Goal: Task Accomplishment & Management: Complete application form

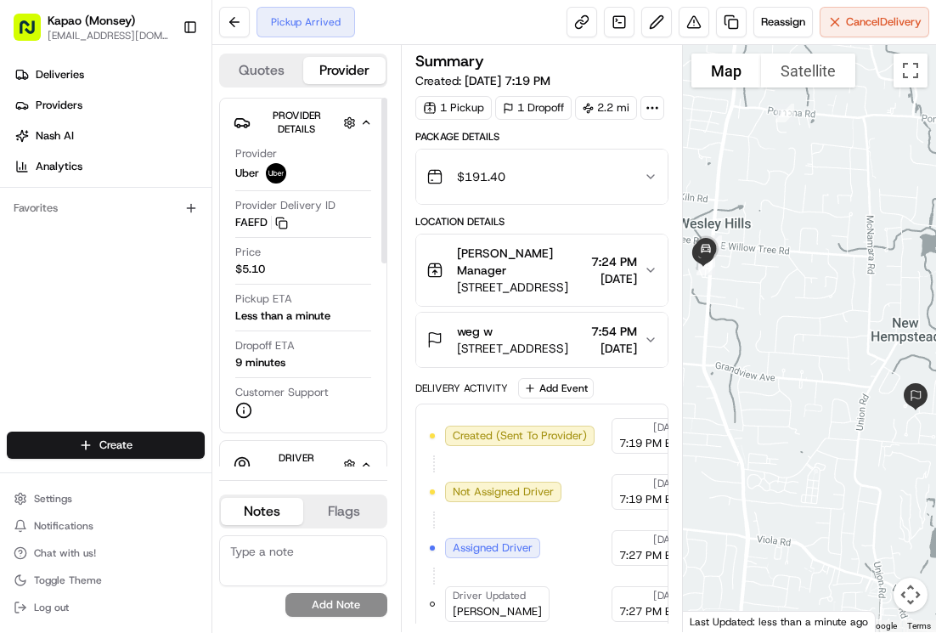
click at [273, 145] on div "Provider Uber Provider Delivery ID FAEFD Copy del_kpnozW2LQRKXF0ttot-u_Q FAEFD …" at bounding box center [303, 282] width 139 height 286
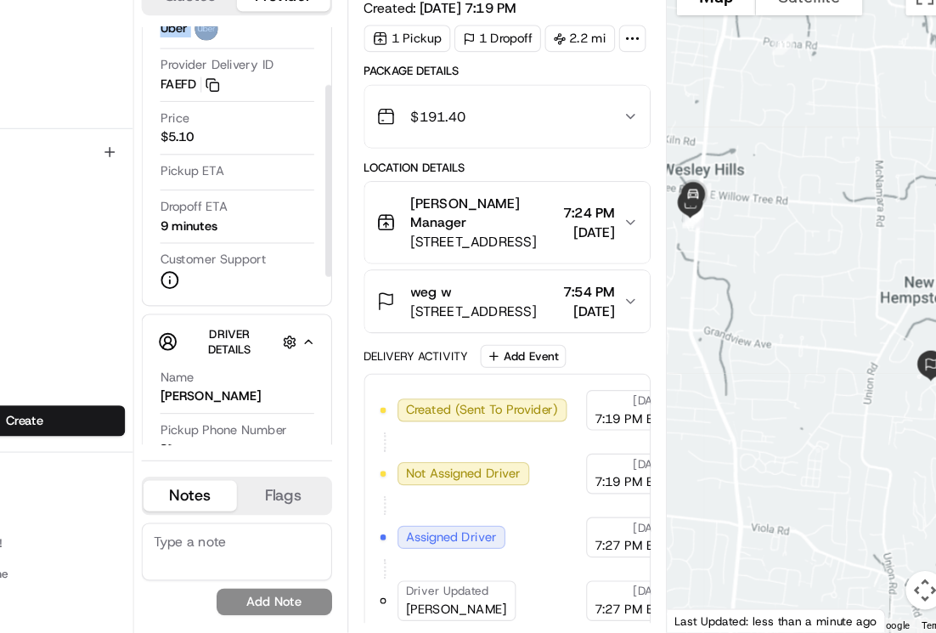
scroll to position [112, 0]
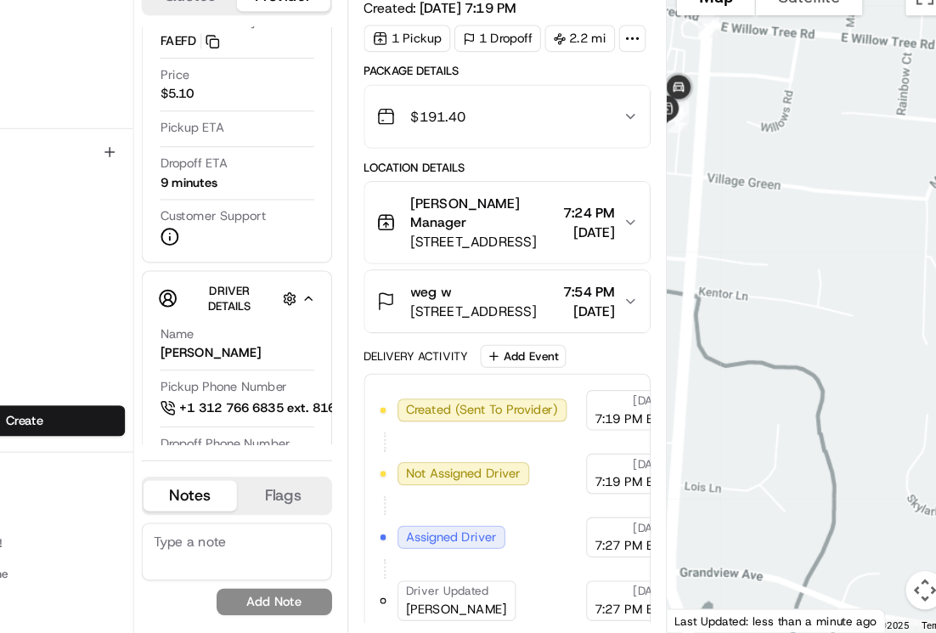
drag, startPoint x: 747, startPoint y: 214, endPoint x: 795, endPoint y: 277, distance: 79.3
click at [794, 271] on div at bounding box center [809, 338] width 253 height 587
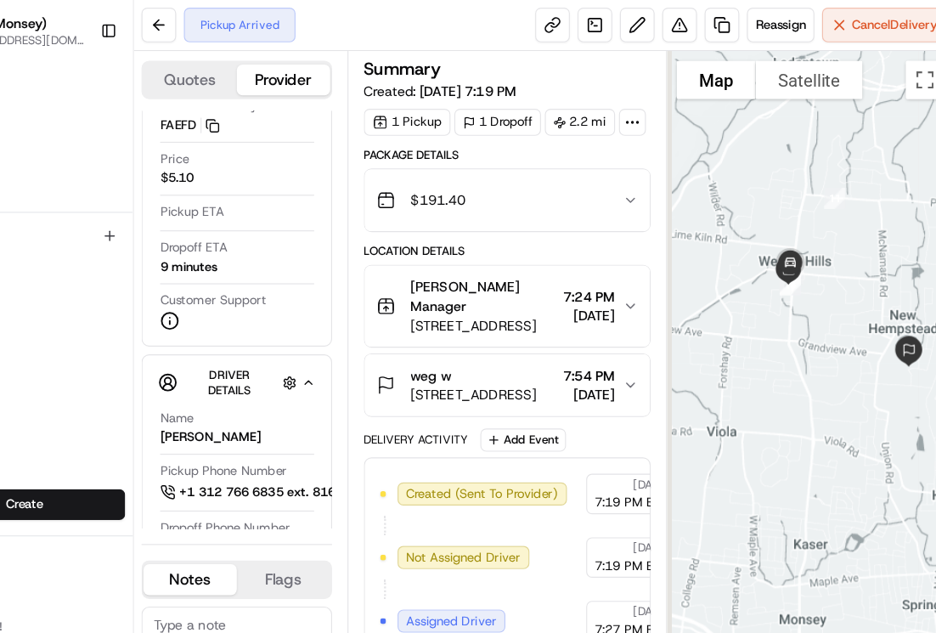
drag, startPoint x: 775, startPoint y: 240, endPoint x: 851, endPoint y: 262, distance: 79.3
click at [851, 262] on div at bounding box center [809, 338] width 253 height 587
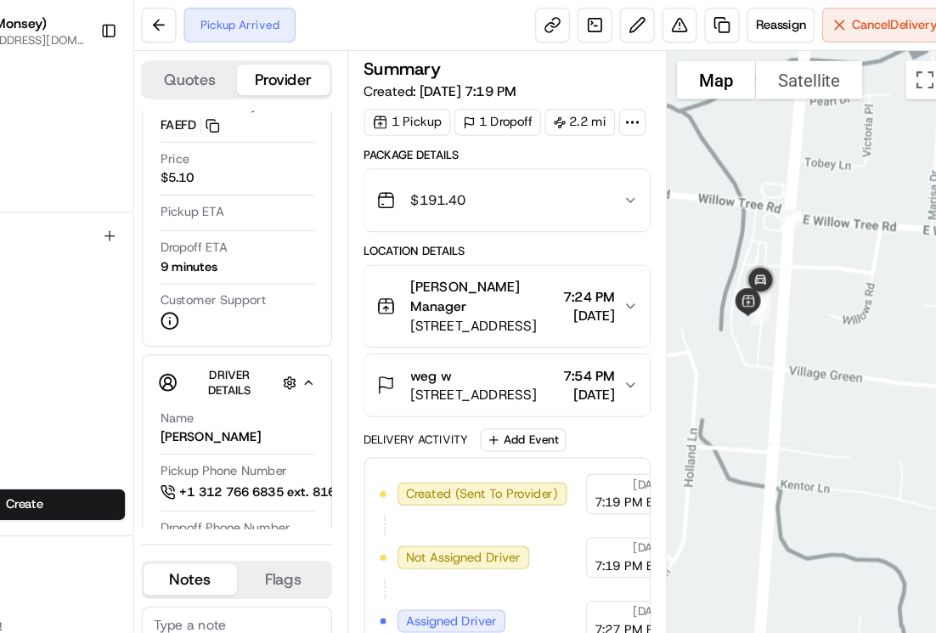
drag, startPoint x: 761, startPoint y: 253, endPoint x: 850, endPoint y: 268, distance: 90.5
click at [847, 268] on div at bounding box center [809, 338] width 253 height 587
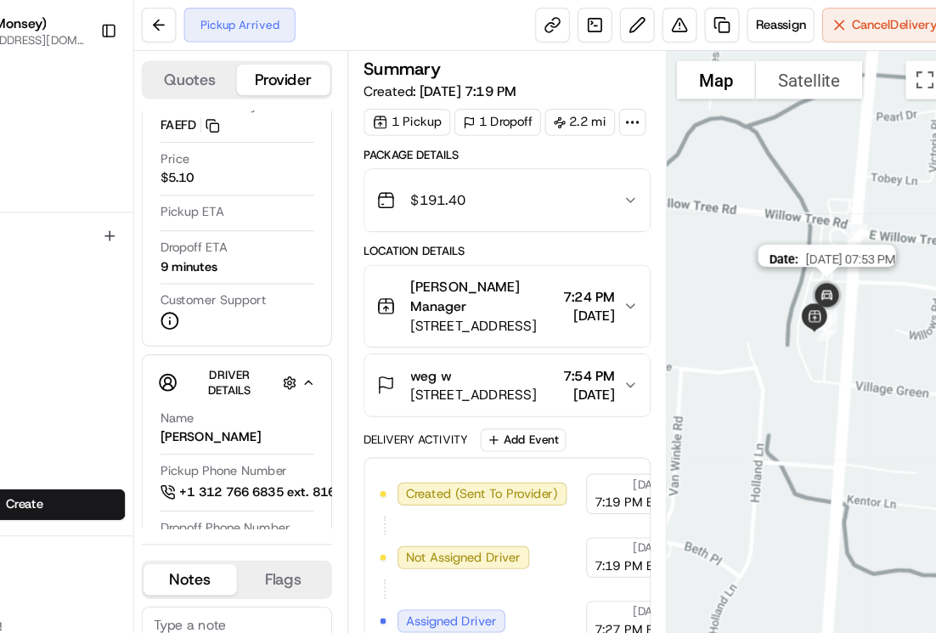
drag, startPoint x: 789, startPoint y: 256, endPoint x: 829, endPoint y: 272, distance: 43.1
click at [829, 272] on img at bounding box center [824, 262] width 48 height 48
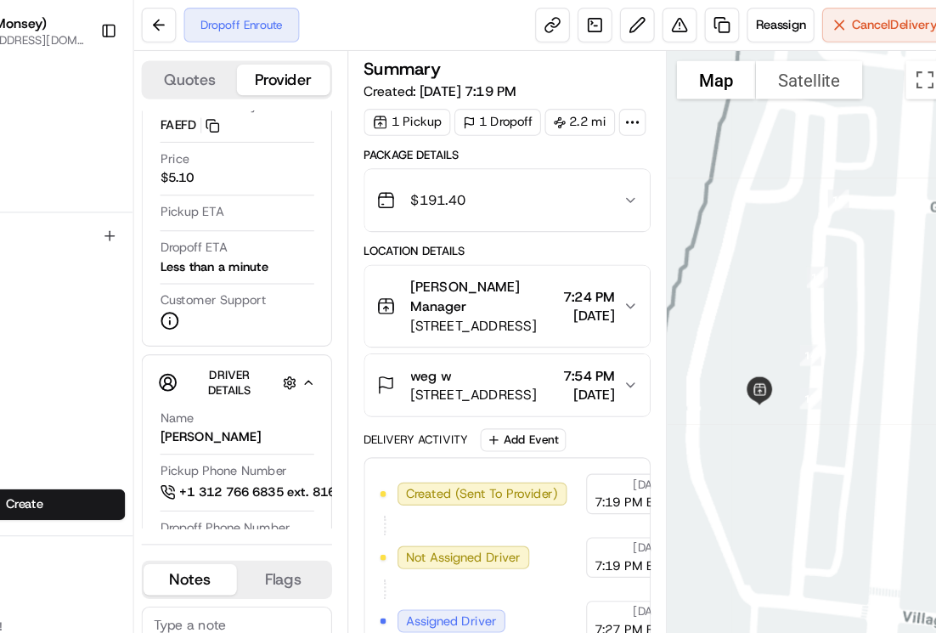
click at [880, 311] on div at bounding box center [809, 338] width 253 height 587
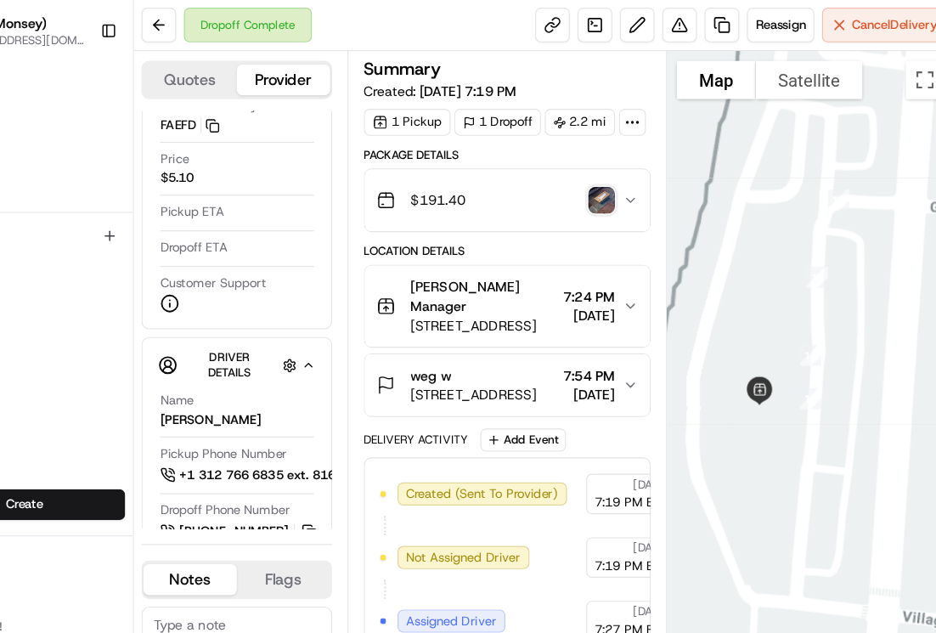
click at [138, 437] on html "Kapao (Monsey) [EMAIL_ADDRESS][DOMAIN_NAME] Toggle Sidebar Deliveries Providers…" at bounding box center [468, 316] width 936 height 633
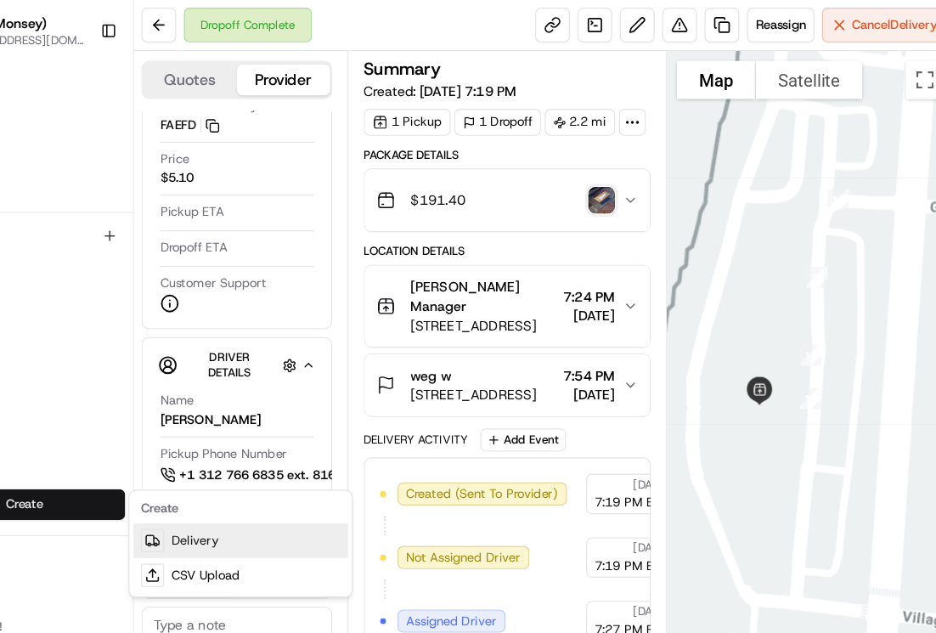
click at [276, 472] on link "Delivery" at bounding box center [306, 477] width 189 height 31
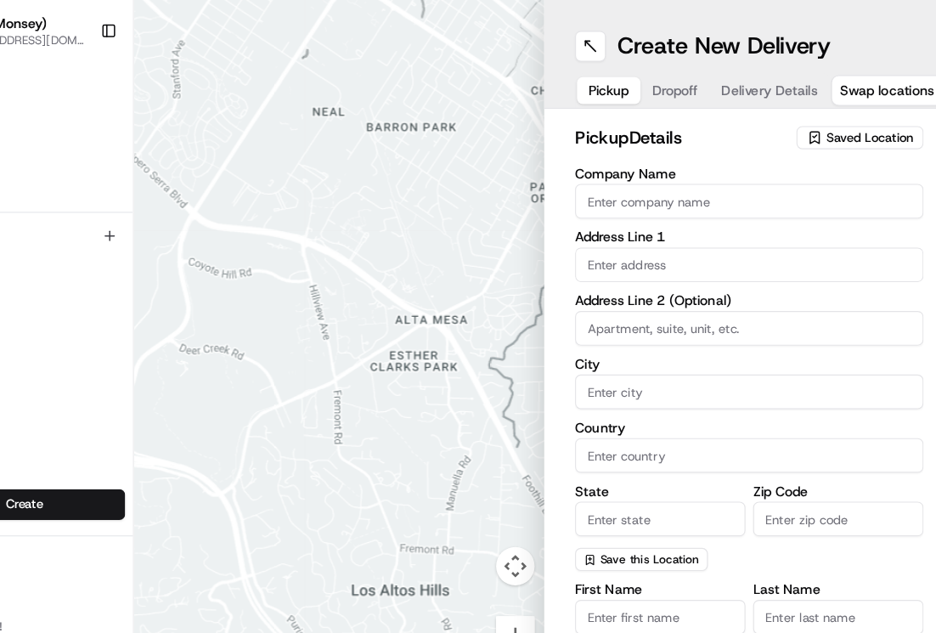
click at [831, 118] on span "Saved Location" at bounding box center [861, 121] width 76 height 15
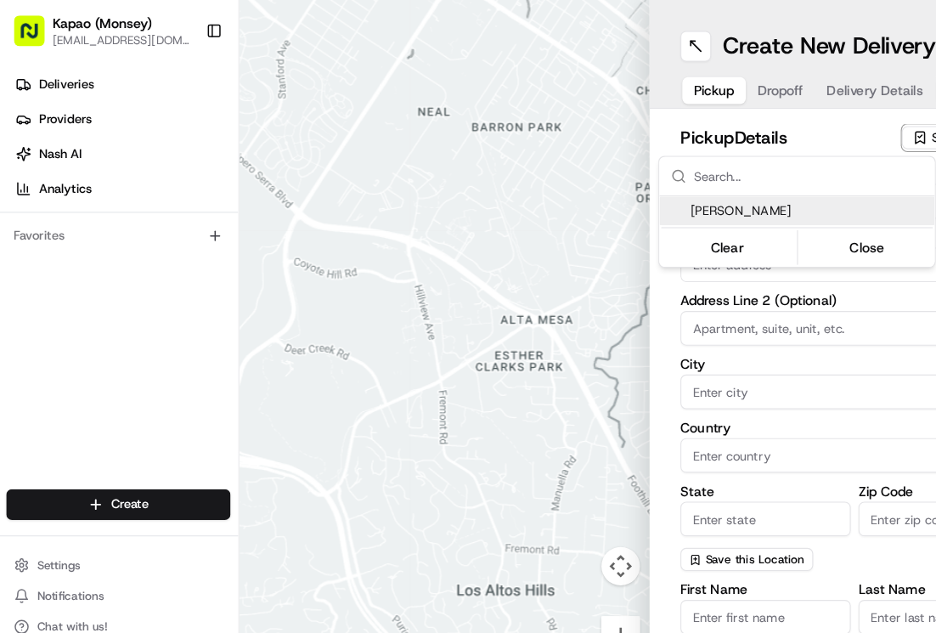
click at [663, 186] on span "[PERSON_NAME]" at bounding box center [715, 185] width 209 height 15
type input "[PERSON_NAME]"
type input "455 NY-306"
type input "Monsey"
type input "US"
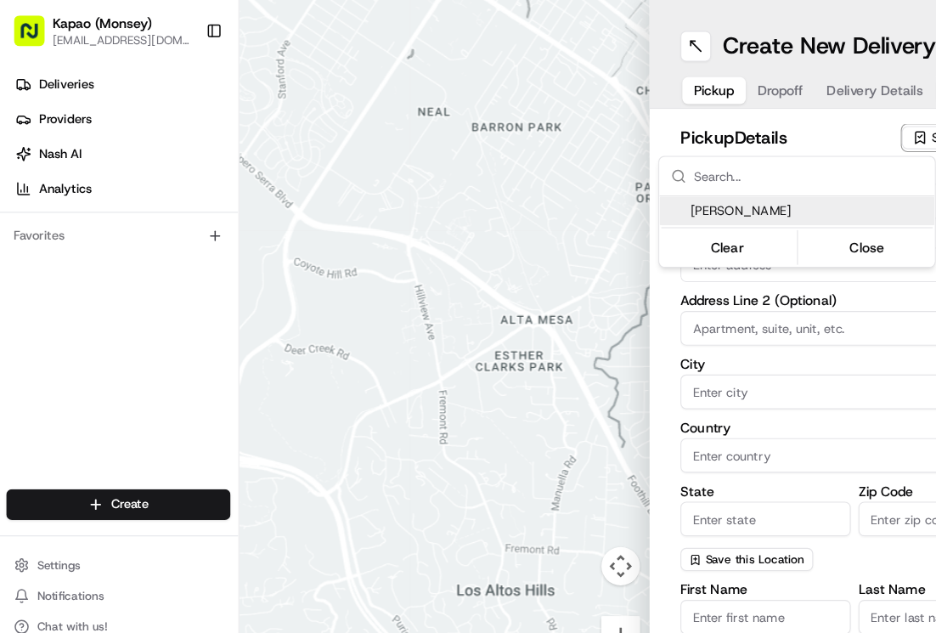
type input "NY"
type input "10952"
type input "[PERSON_NAME]"
type input "[PHONE_NUMBER]"
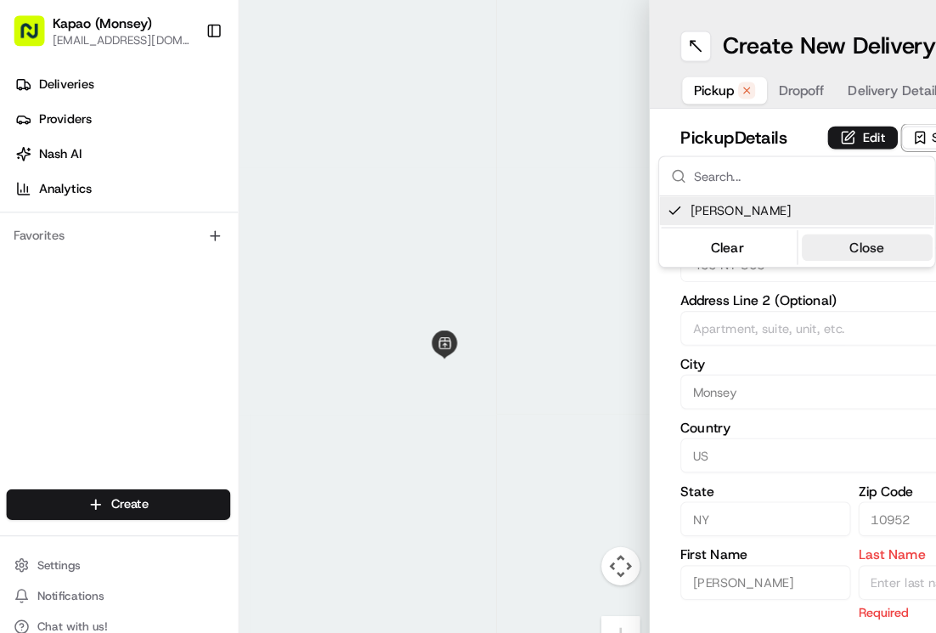
click at [768, 217] on button "Close" at bounding box center [766, 218] width 116 height 24
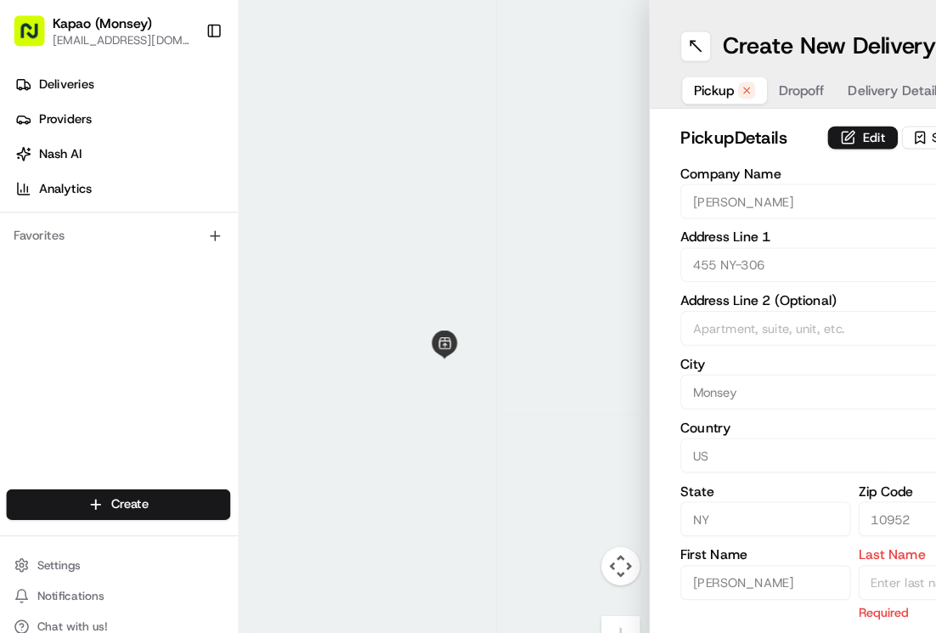
click at [704, 82] on span "Dropoff" at bounding box center [708, 79] width 41 height 17
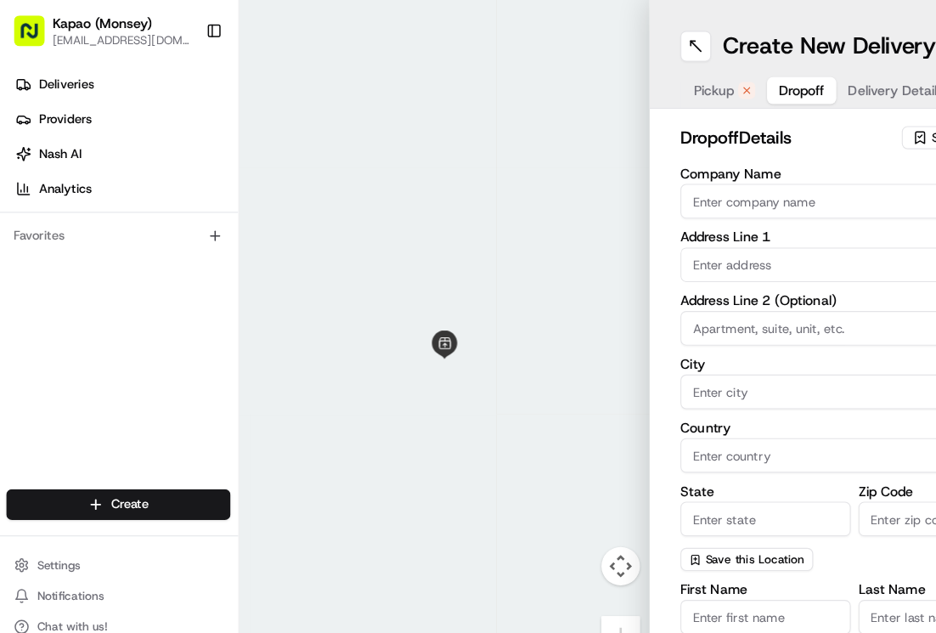
click at [629, 85] on span "Pickup" at bounding box center [631, 79] width 36 height 17
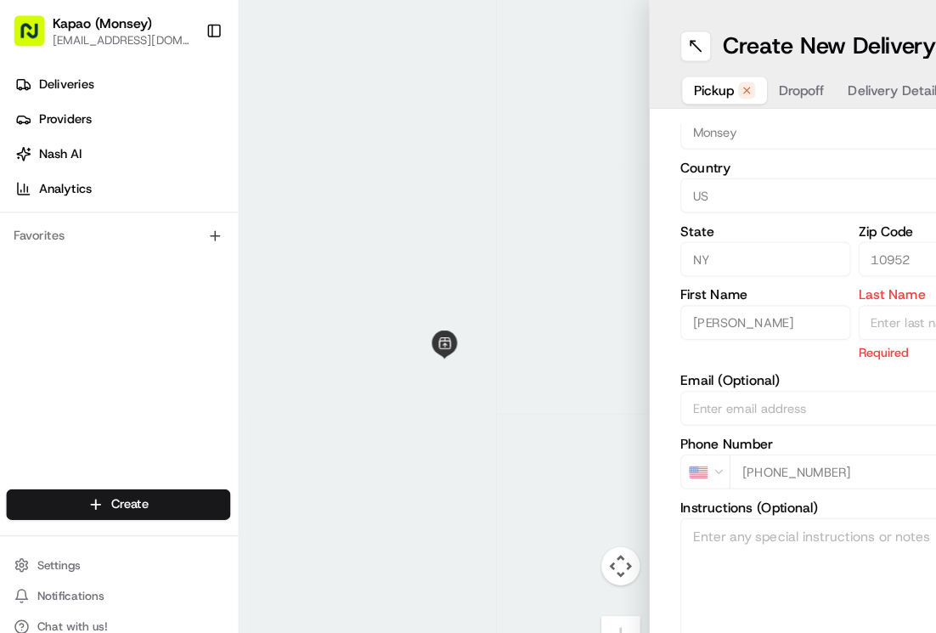
scroll to position [275, 0]
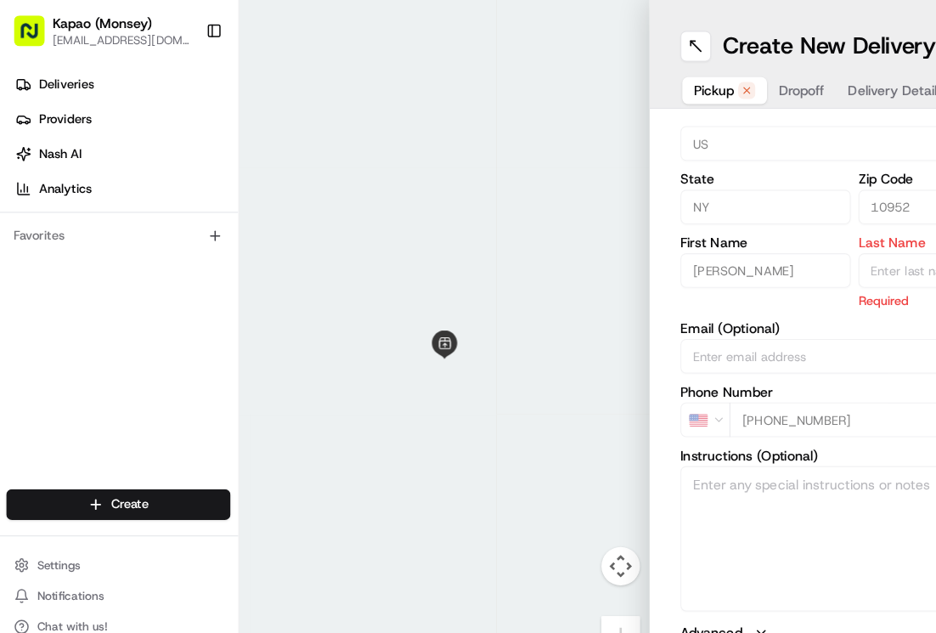
click at [653, 233] on input "[PERSON_NAME]" at bounding box center [676, 238] width 150 height 31
click at [657, 238] on input "[PERSON_NAME]" at bounding box center [676, 238] width 150 height 31
click at [772, 230] on input "Last Name" at bounding box center [833, 238] width 150 height 31
click at [701, 79] on span "Dropoff" at bounding box center [708, 79] width 41 height 17
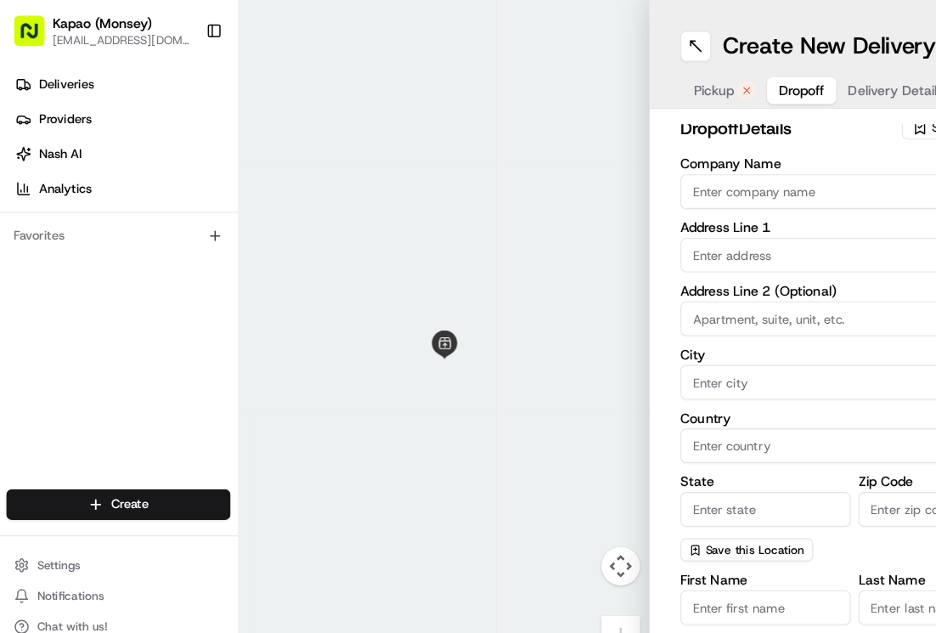
scroll to position [0, 0]
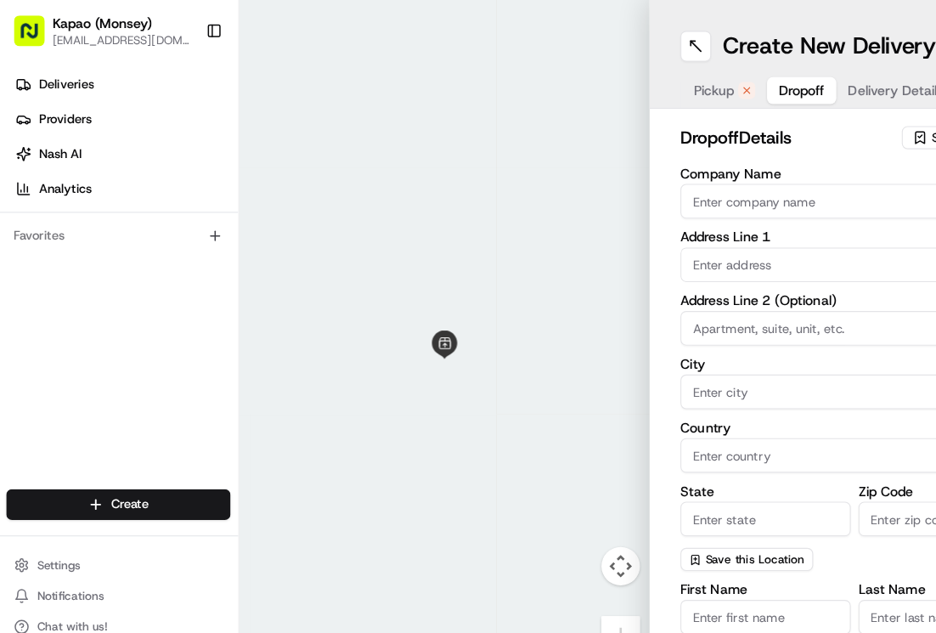
click at [656, 227] on input "text" at bounding box center [754, 233] width 307 height 31
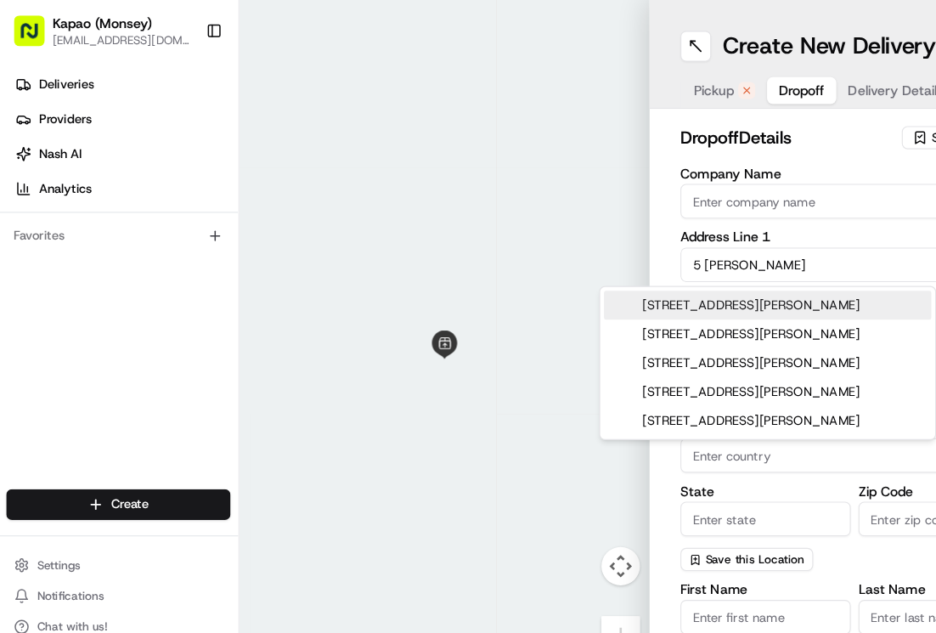
click at [686, 270] on div "[STREET_ADDRESS][PERSON_NAME]" at bounding box center [678, 269] width 289 height 25
type input "[STREET_ADDRESS][PERSON_NAME]"
type input "[GEOGRAPHIC_DATA]"
type input "NY"
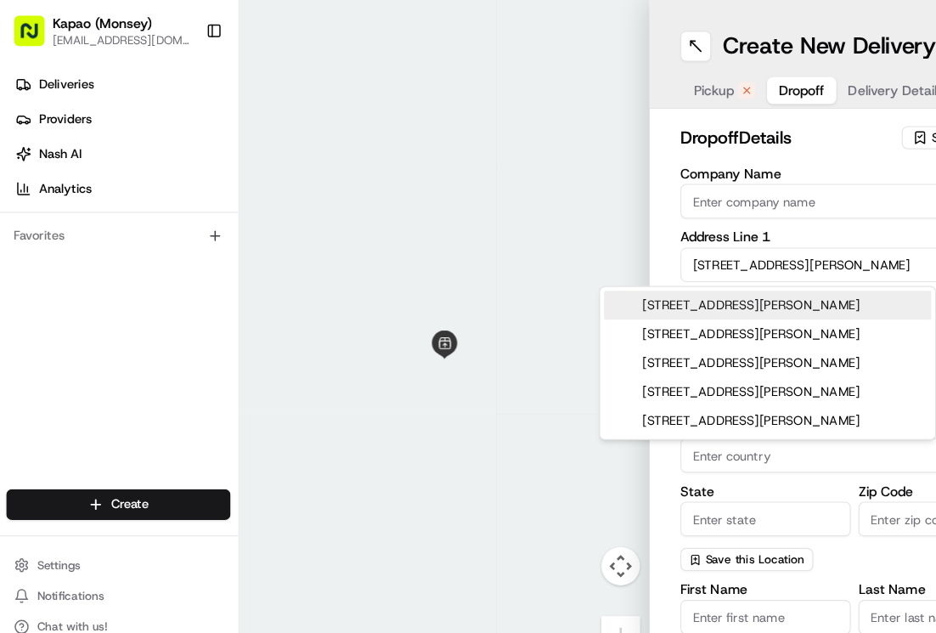
type input "10956"
type input "[STREET_ADDRESS][PERSON_NAME]"
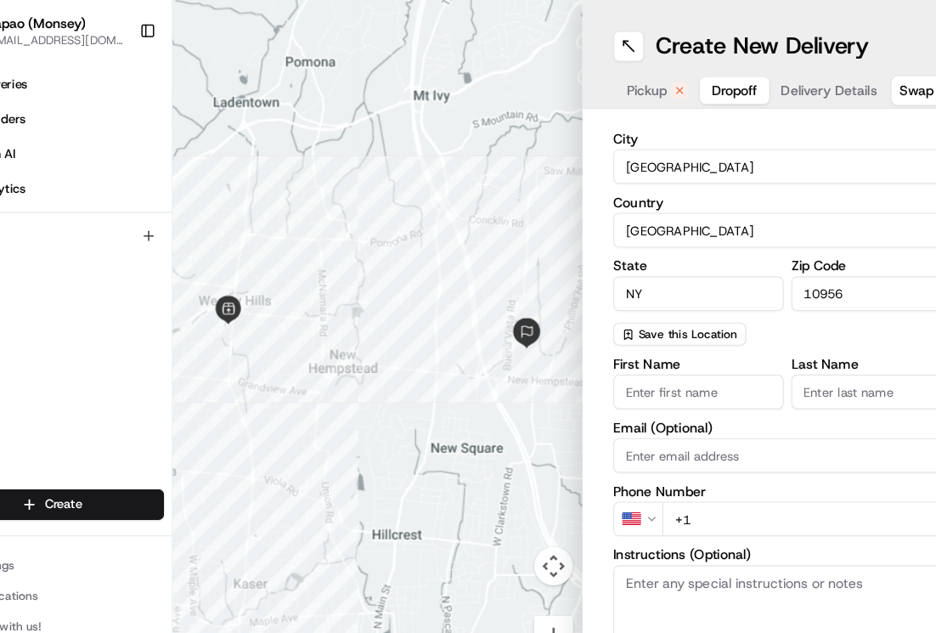
scroll to position [211, 0]
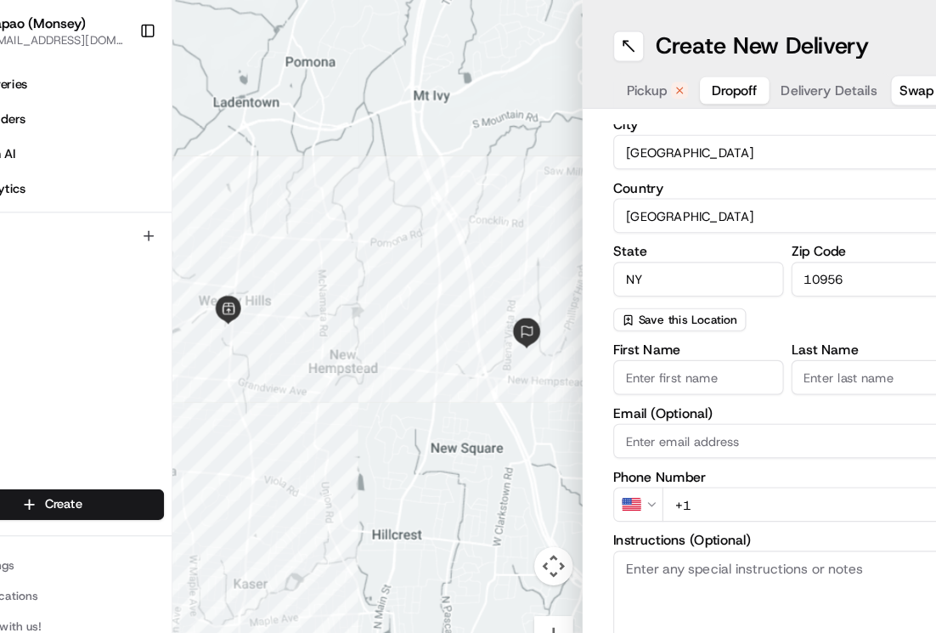
click at [634, 334] on input "First Name" at bounding box center [676, 333] width 150 height 31
type input "s"
click at [798, 330] on input "Last Name" at bounding box center [833, 333] width 150 height 31
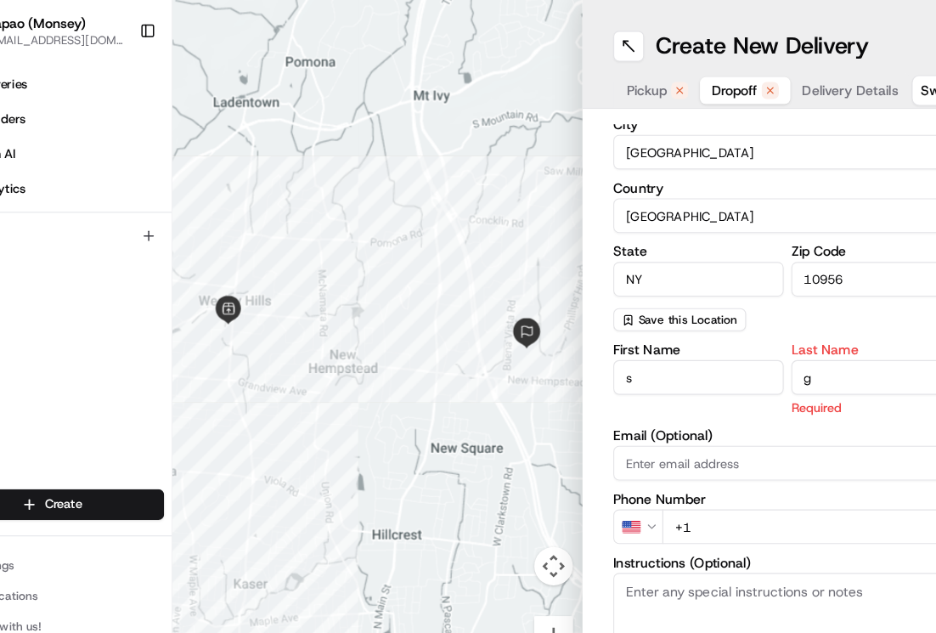
type input "g"
click at [709, 456] on input "+1" at bounding box center [777, 464] width 264 height 31
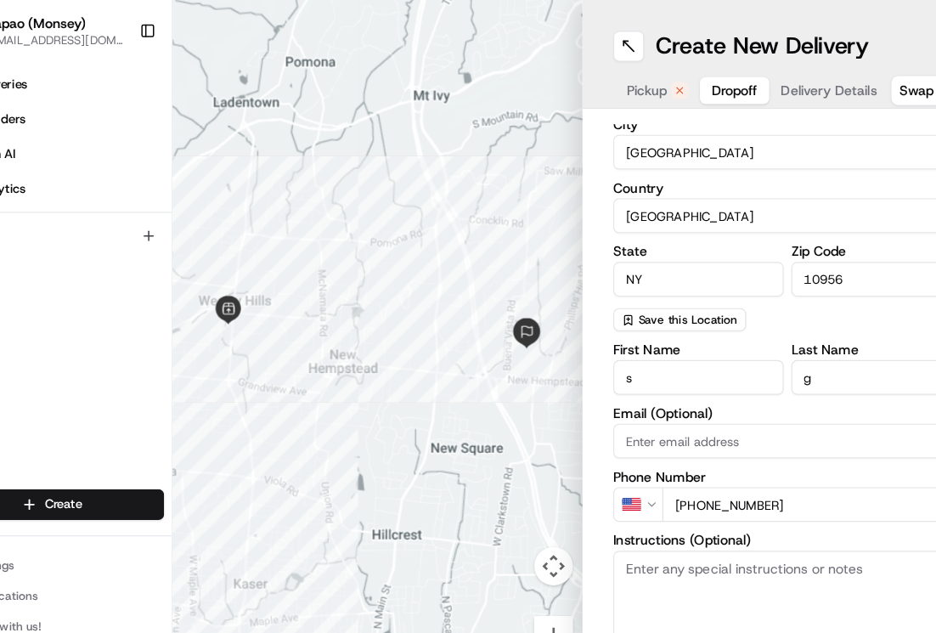
type input "[PHONE_NUMBER]"
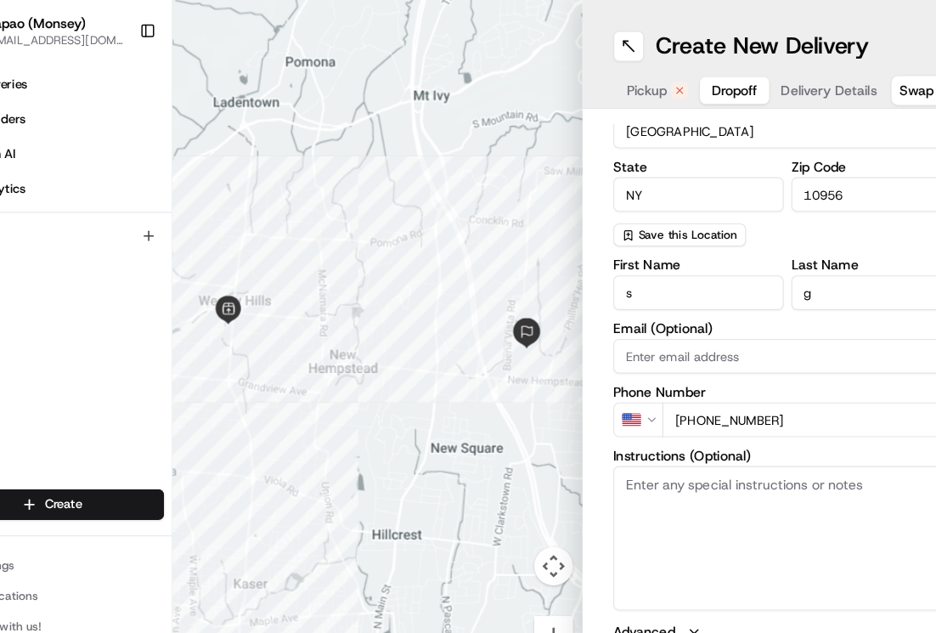
scroll to position [21, 0]
click at [778, 71] on span "Delivery Details" at bounding box center [791, 79] width 85 height 17
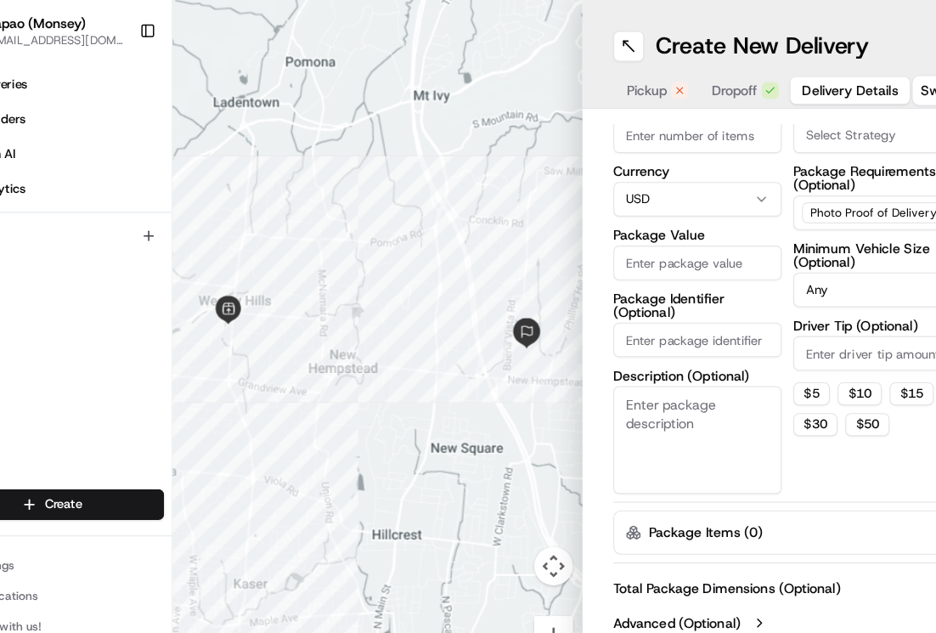
scroll to position [92, 0]
click at [652, 217] on input "Package Value" at bounding box center [675, 232] width 149 height 31
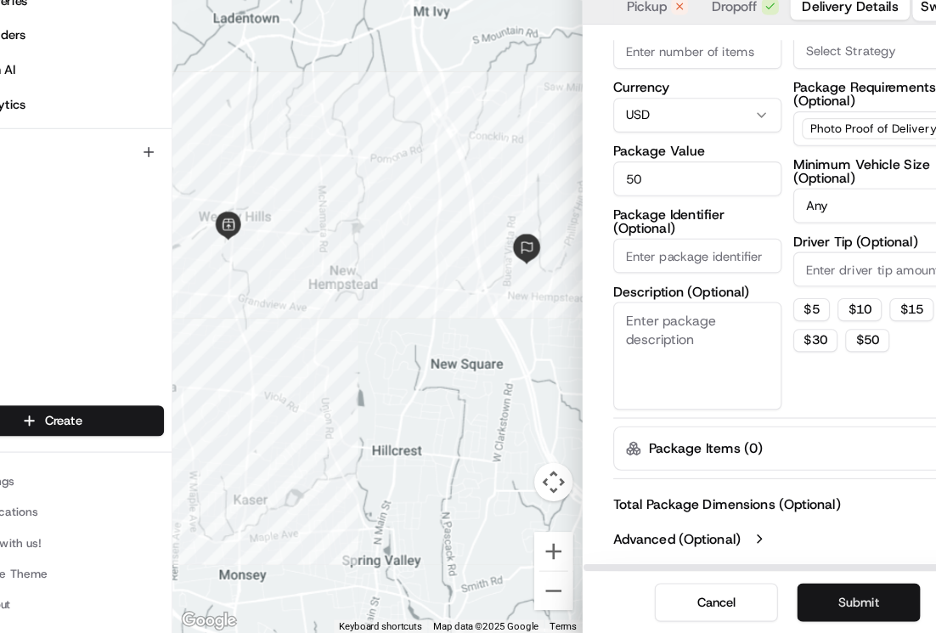
type input "50"
click at [801, 589] on button "Submit" at bounding box center [818, 606] width 109 height 34
click at [805, 589] on button "Submit" at bounding box center [818, 606] width 109 height 34
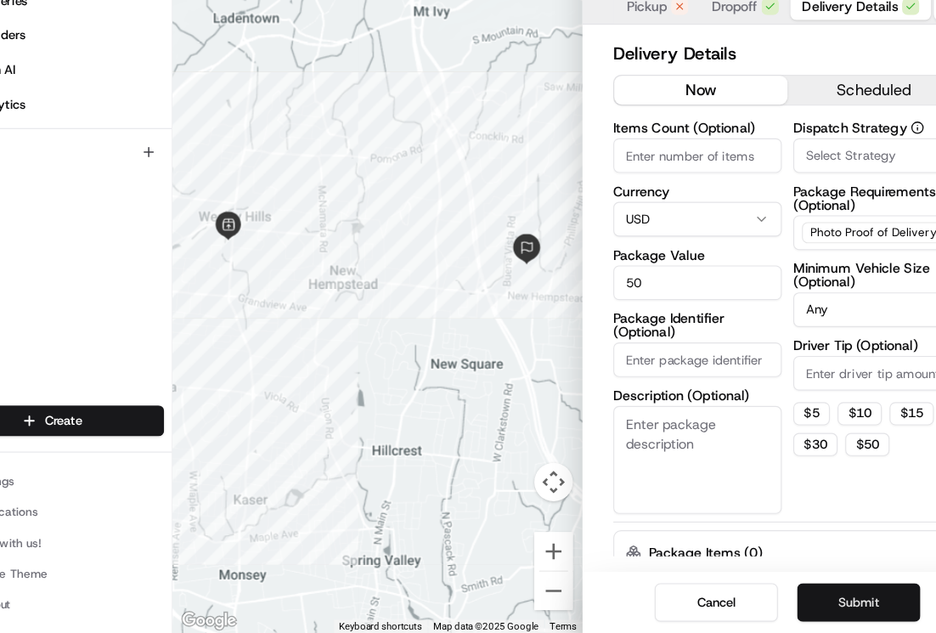
scroll to position [0, 0]
click at [619, 87] on span "Pickup" at bounding box center [631, 79] width 36 height 17
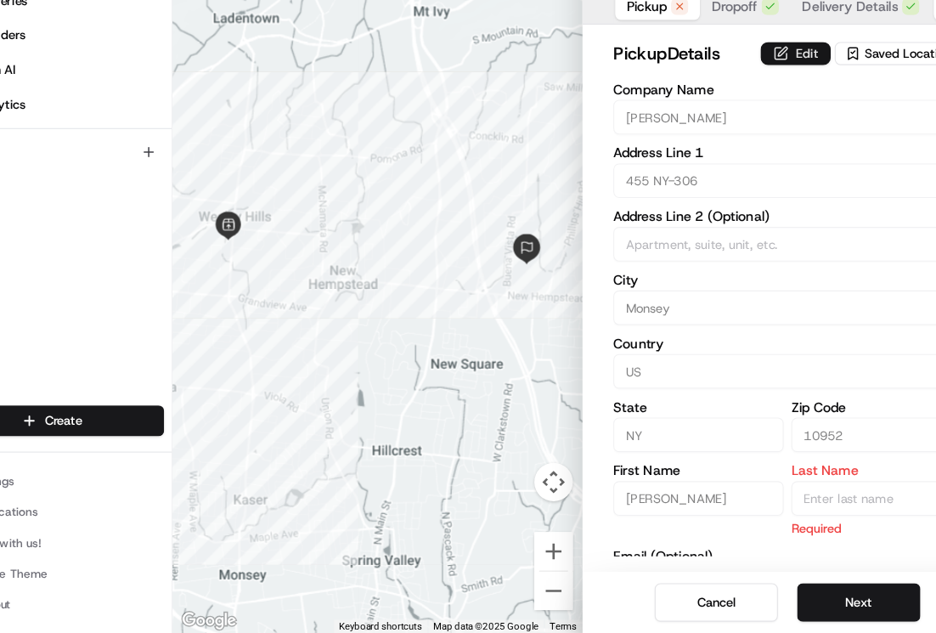
click at [747, 121] on button "Edit" at bounding box center [762, 121] width 62 height 20
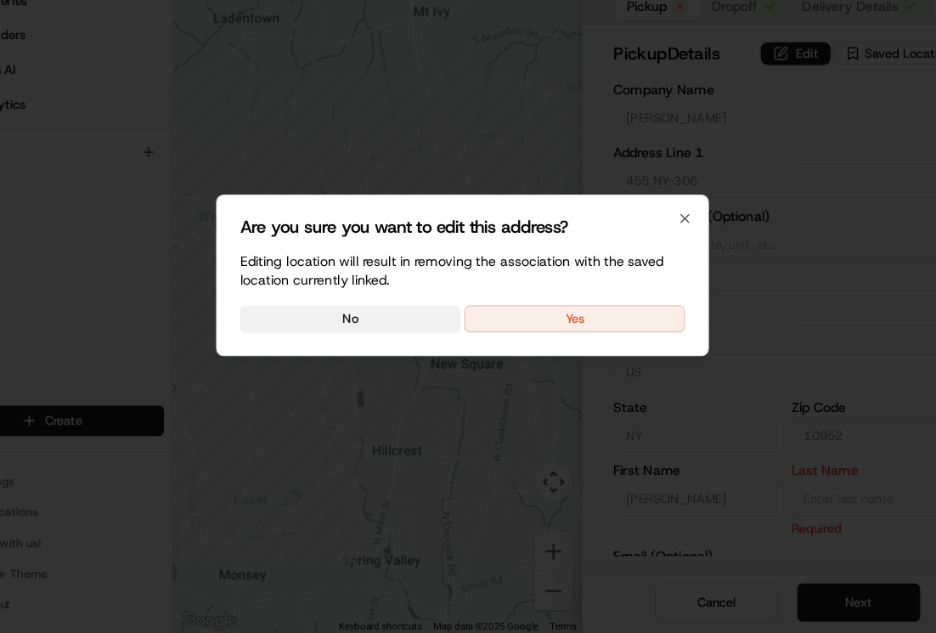
click at [370, 354] on button "No" at bounding box center [369, 355] width 195 height 24
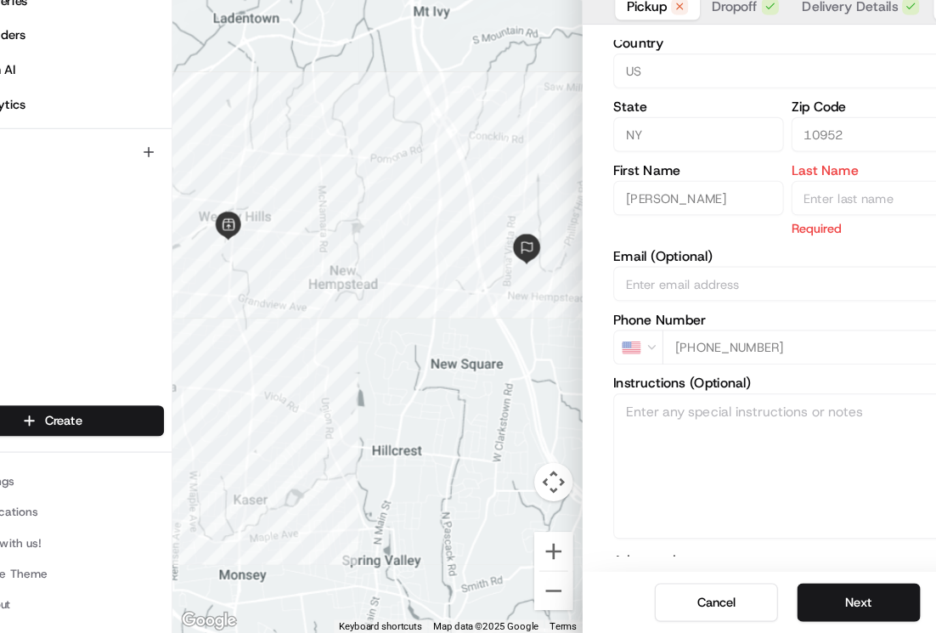
scroll to position [275, 0]
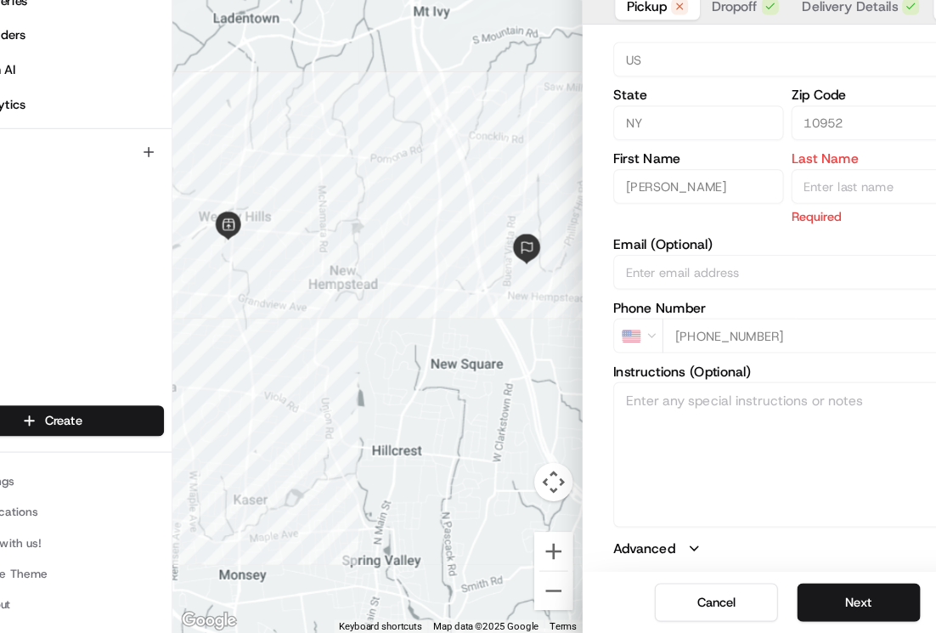
click at [787, 250] on input "Last Name" at bounding box center [833, 238] width 150 height 31
click at [811, 240] on input "Last Name" at bounding box center [833, 238] width 150 height 31
click at [788, 248] on input "Last Name" at bounding box center [833, 238] width 150 height 31
click at [775, 240] on input "Last Name" at bounding box center [833, 238] width 150 height 31
click at [790, 242] on input "Last Name" at bounding box center [833, 238] width 150 height 31
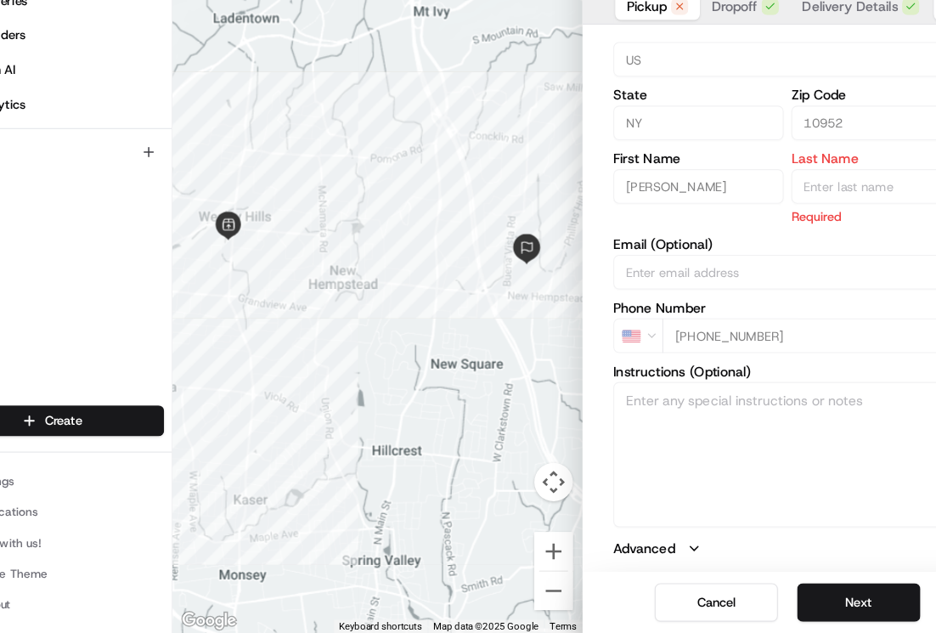
click at [793, 234] on input "Last Name" at bounding box center [833, 238] width 150 height 31
click at [795, 235] on input "Last Name" at bounding box center [833, 238] width 150 height 31
click at [798, 240] on input "Last Name" at bounding box center [833, 238] width 150 height 31
click at [798, 237] on input "Last Name" at bounding box center [833, 238] width 150 height 31
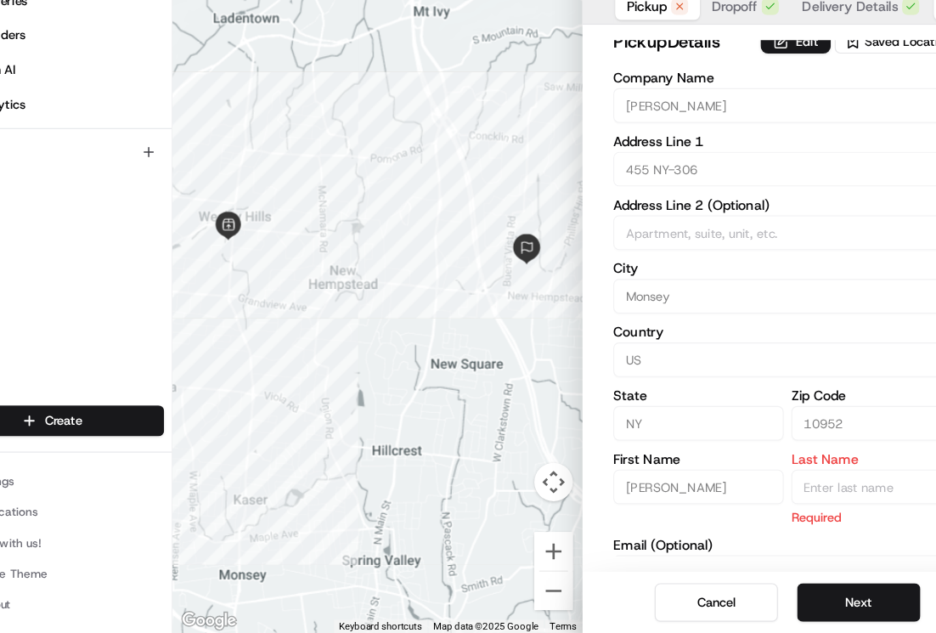
scroll to position [0, 0]
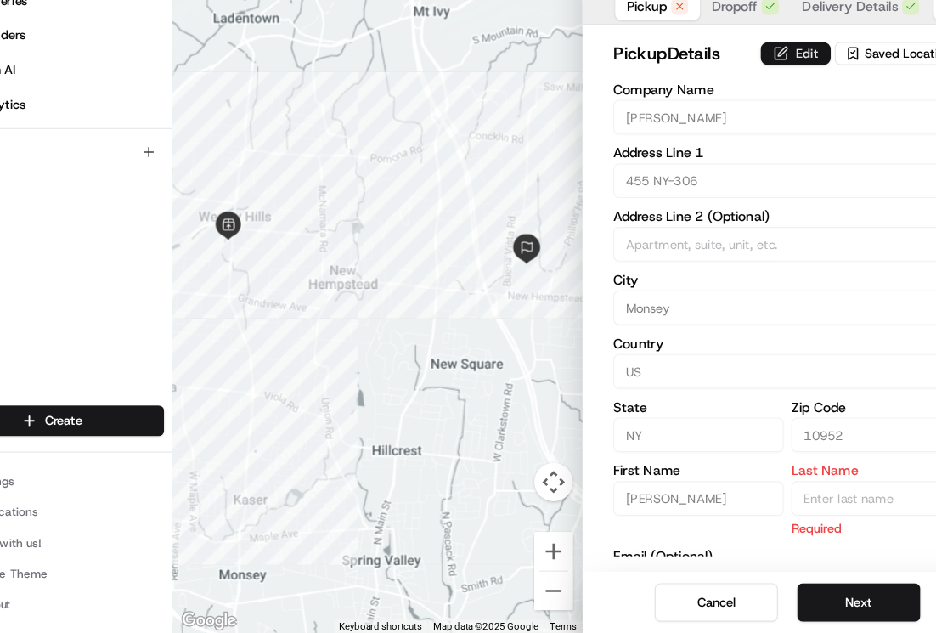
click at [745, 121] on button "Edit" at bounding box center [762, 121] width 62 height 20
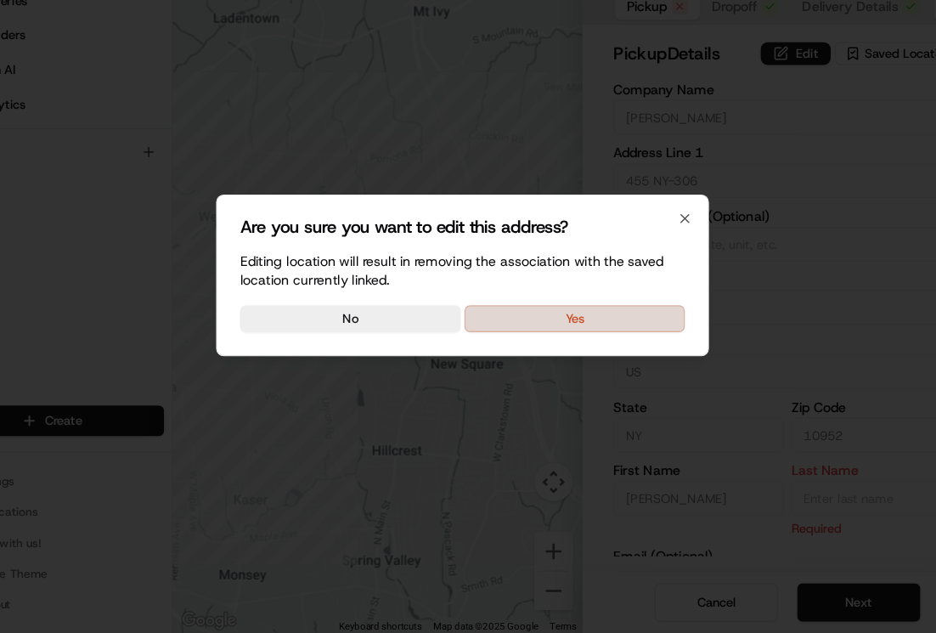
click at [561, 354] on button "Yes" at bounding box center [567, 355] width 195 height 24
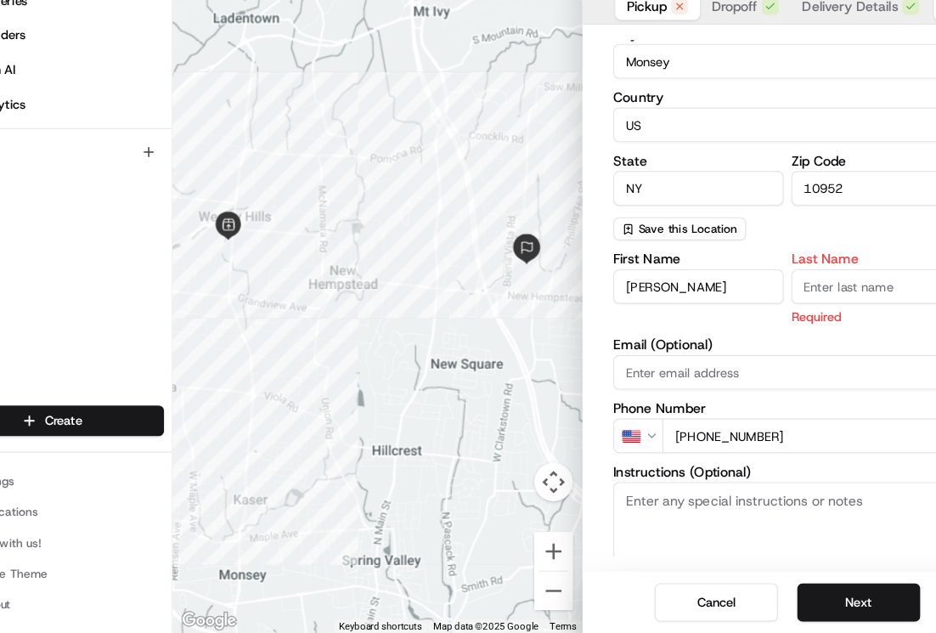
scroll to position [225, 0]
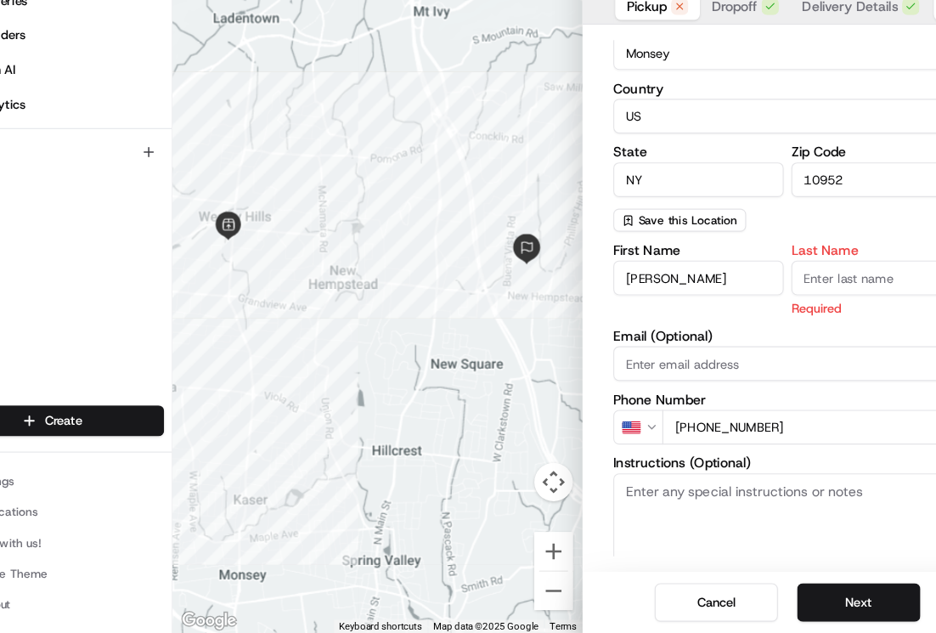
click at [803, 319] on input "Last Name" at bounding box center [833, 319] width 150 height 31
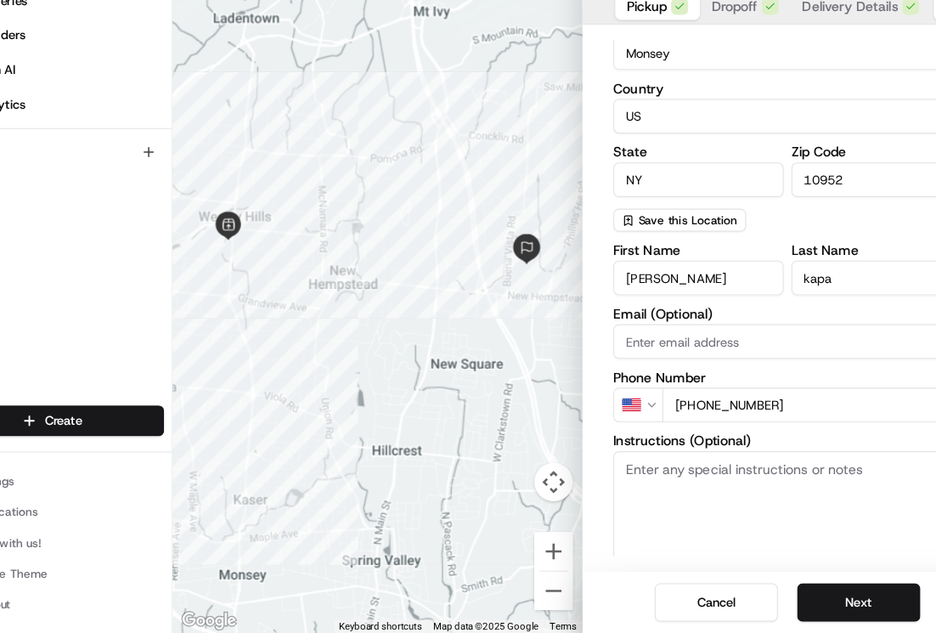
type input "kapao"
click at [800, 605] on button "Next" at bounding box center [818, 606] width 109 height 34
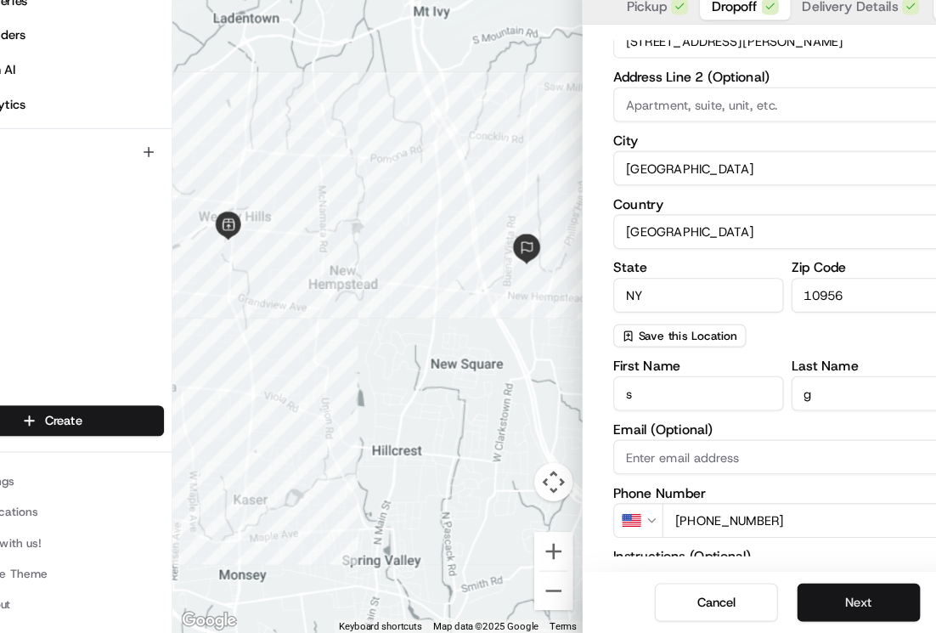
scroll to position [0, 0]
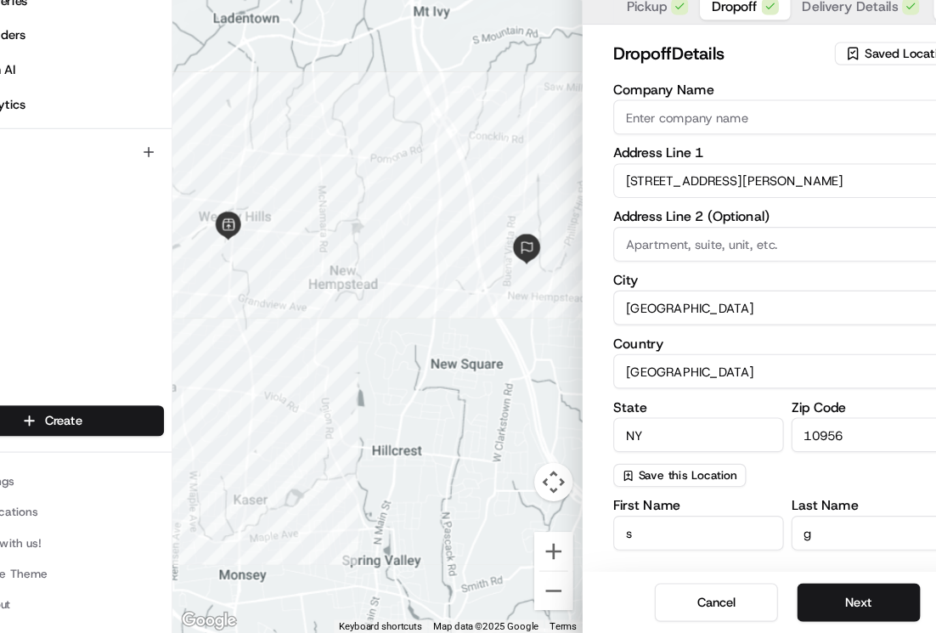
click at [798, 87] on span "Delivery Details" at bounding box center [810, 79] width 85 height 17
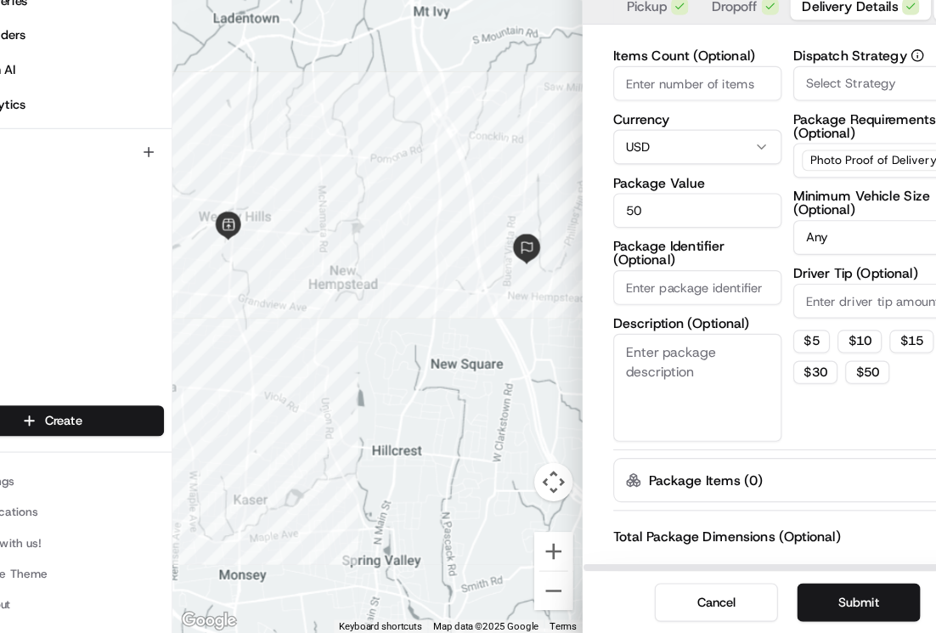
scroll to position [92, 0]
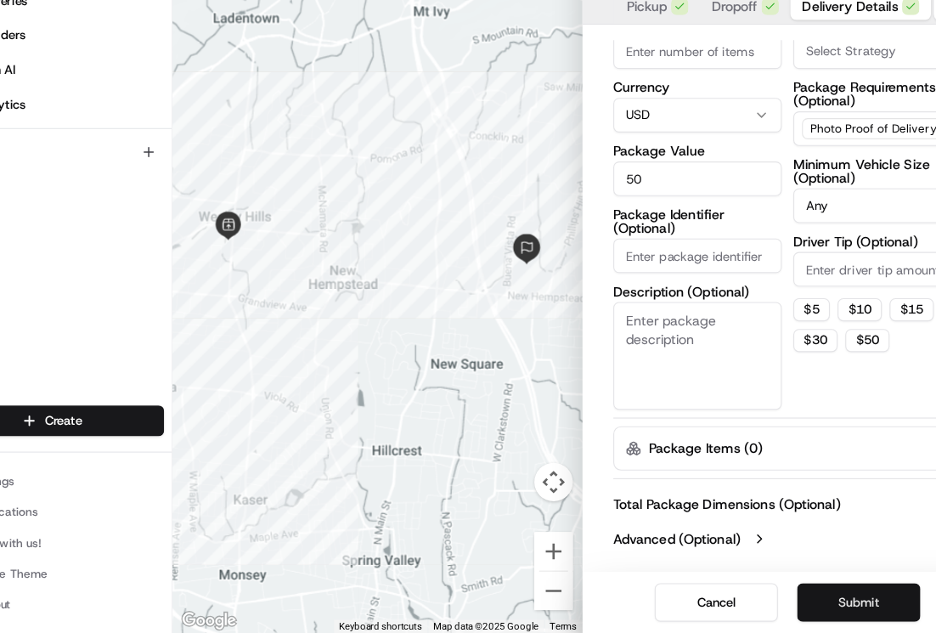
click at [810, 605] on button "Submit" at bounding box center [818, 606] width 109 height 34
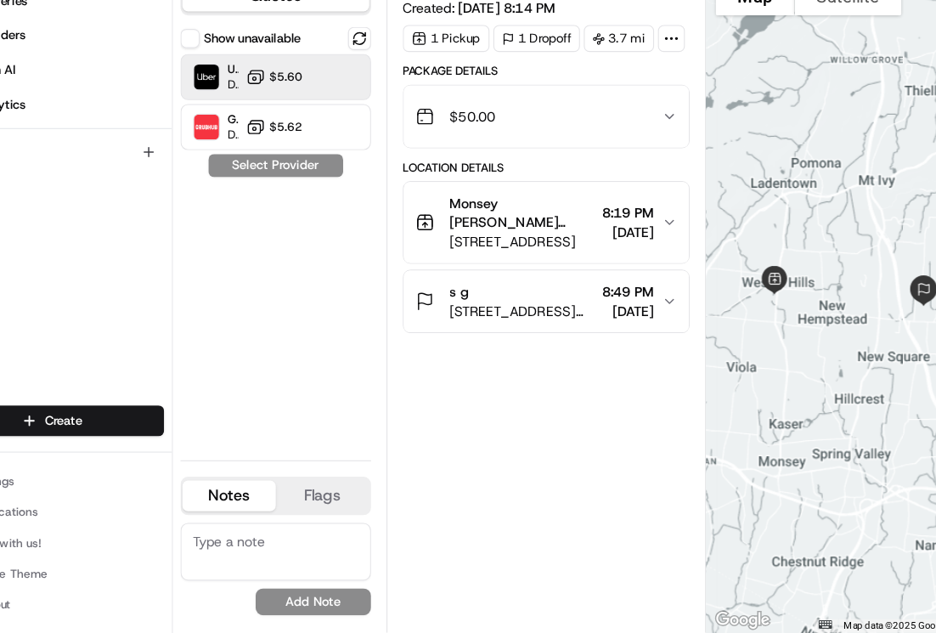
click at [304, 145] on span "$5.60" at bounding box center [312, 142] width 30 height 14
click at [306, 225] on button "Assign Provider" at bounding box center [303, 220] width 121 height 20
